Goal: Information Seeking & Learning: Learn about a topic

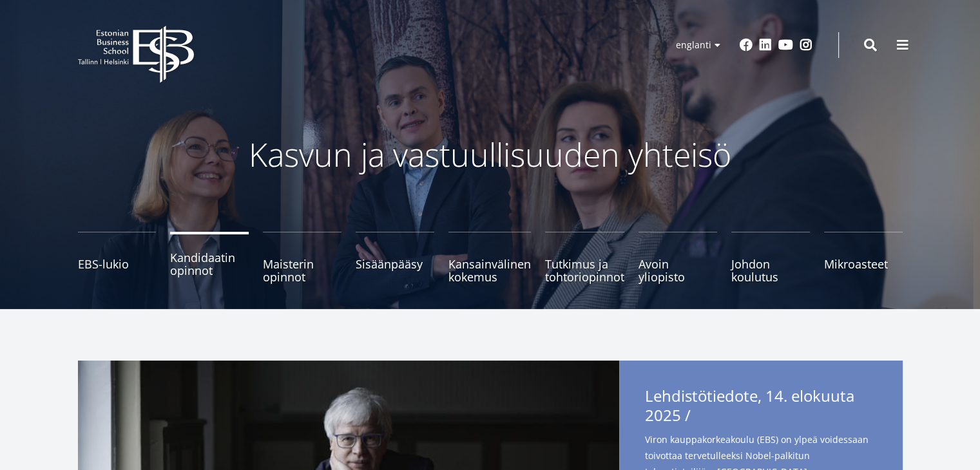
click at [199, 263] on font "Kandidaatin opinnot" at bounding box center [202, 264] width 65 height 28
click at [178, 271] on font "Kandidaatin opinnot" at bounding box center [202, 264] width 65 height 28
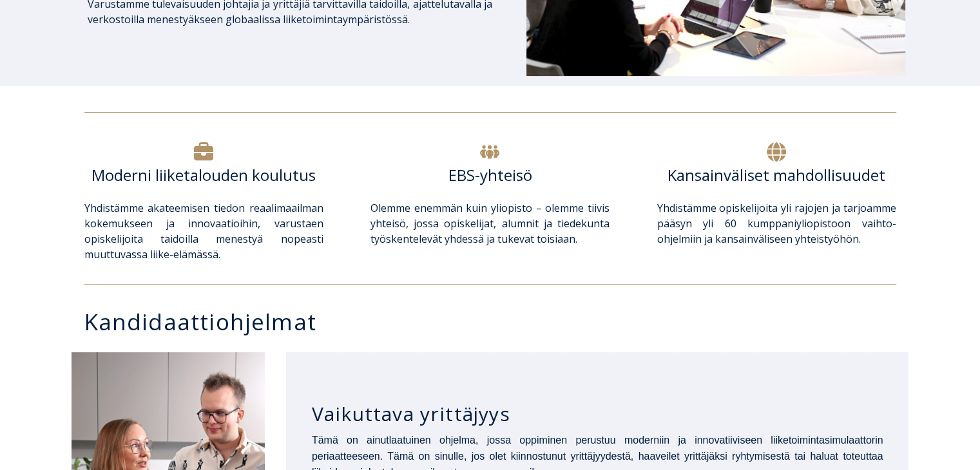
scroll to position [515, 0]
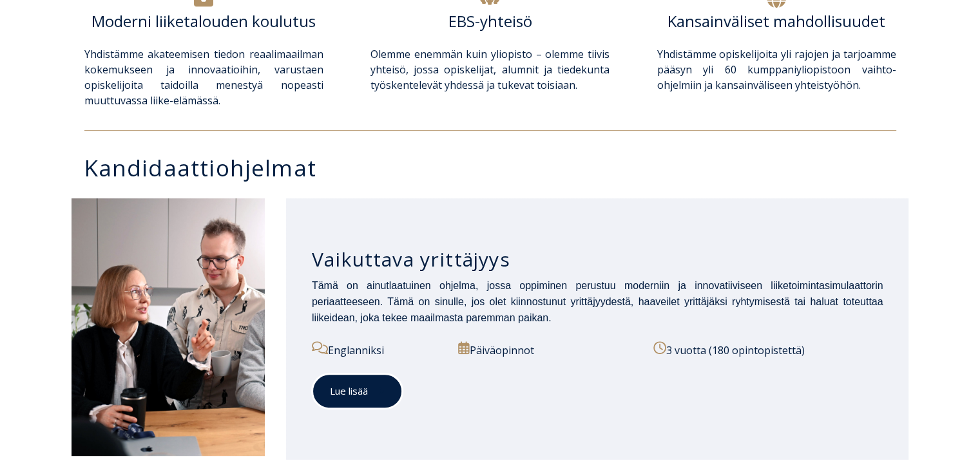
click at [345, 394] on font "Lue lisää" at bounding box center [349, 391] width 38 height 13
click at [366, 395] on font "Lue lisää" at bounding box center [349, 391] width 38 height 13
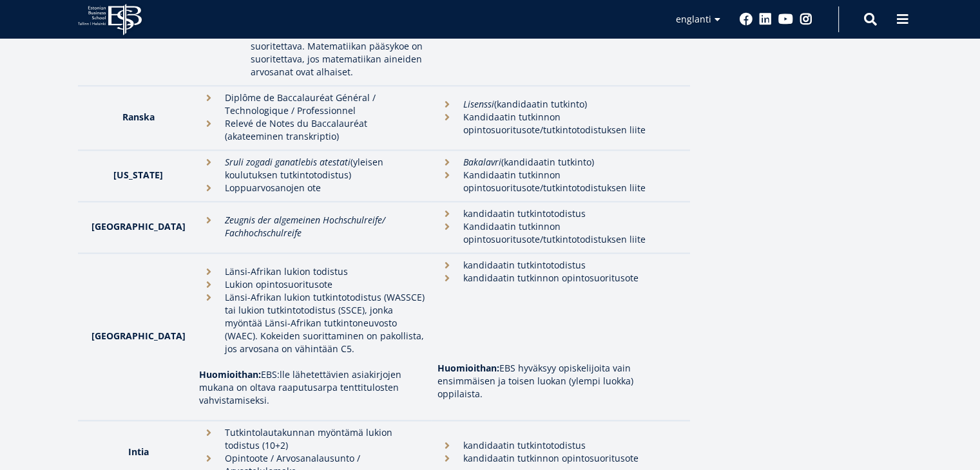
scroll to position [1417, 0]
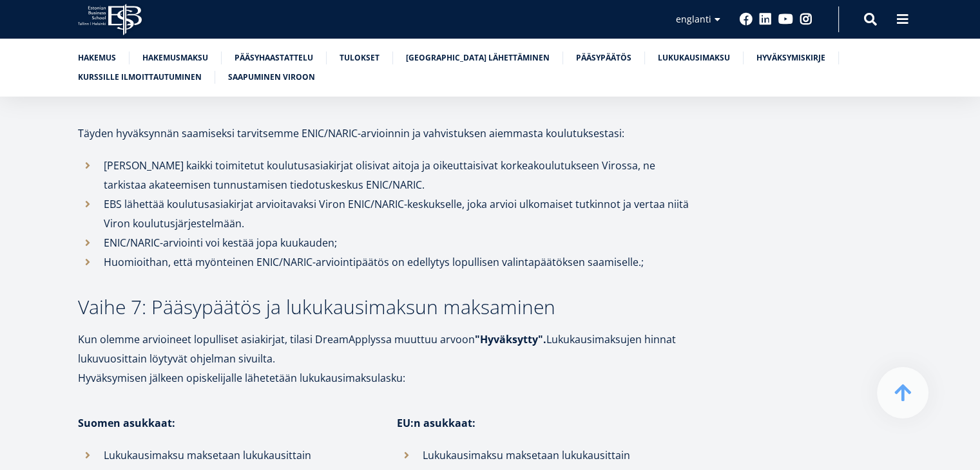
scroll to position [2577, 0]
